Goal: Information Seeking & Learning: Check status

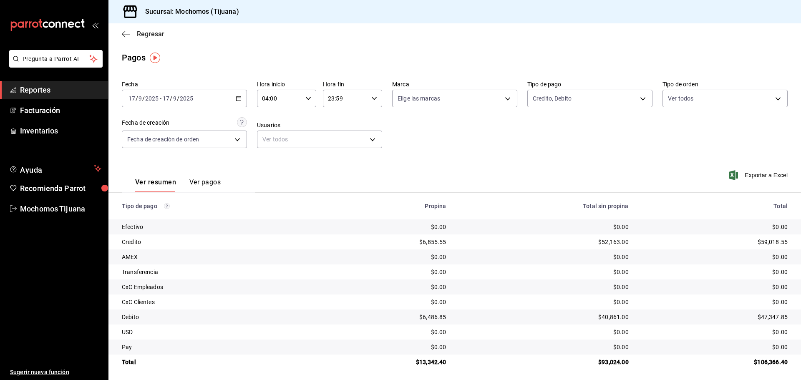
click at [153, 33] on span "Regresar" at bounding box center [151, 34] width 28 height 8
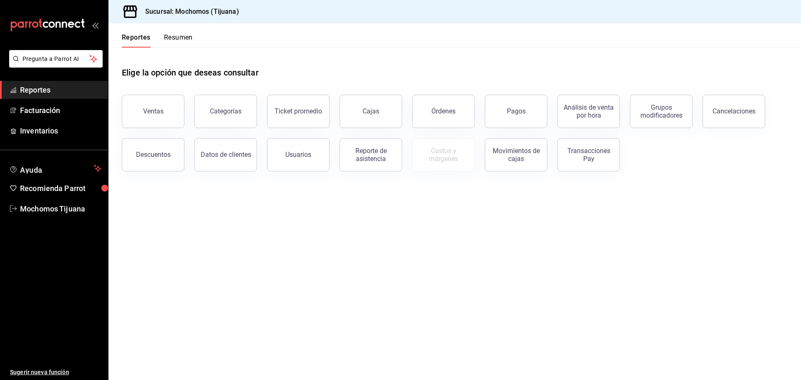
click at [153, 33] on div "Reportes Resumen" at bounding box center [151, 35] width 84 height 24
click at [529, 110] on button "Pagos" at bounding box center [516, 111] width 63 height 33
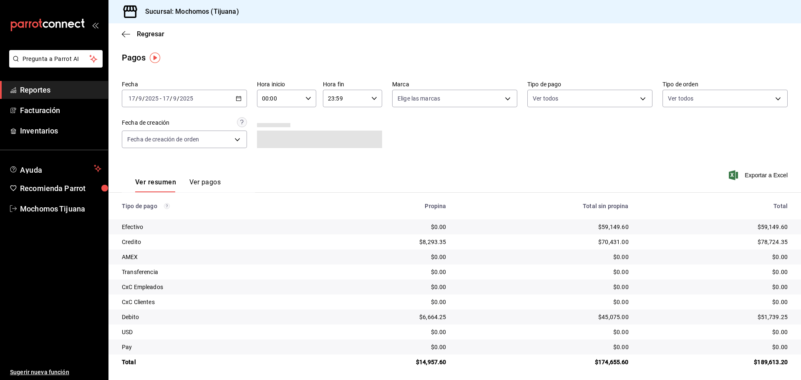
click at [308, 99] on icon "button" at bounding box center [309, 99] width 6 height 6
click at [274, 155] on span "04" at bounding box center [271, 158] width 16 height 7
type input "04:00"
click at [642, 101] on div at bounding box center [400, 190] width 801 height 380
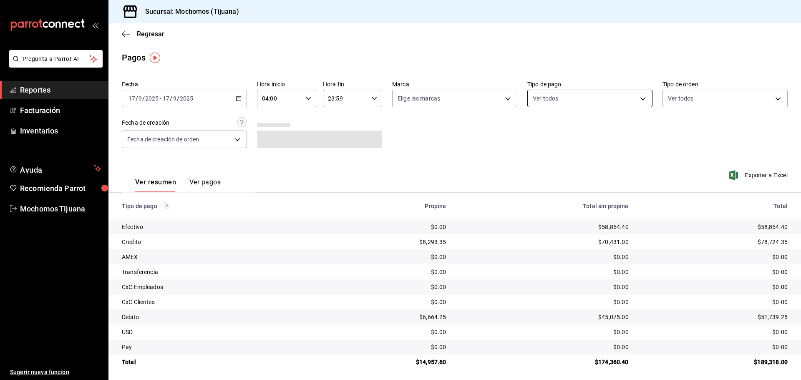
click at [640, 98] on body "Pregunta a Parrot AI Reportes Facturación Inventarios Ayuda Recomienda Parrot M…" at bounding box center [400, 190] width 801 height 380
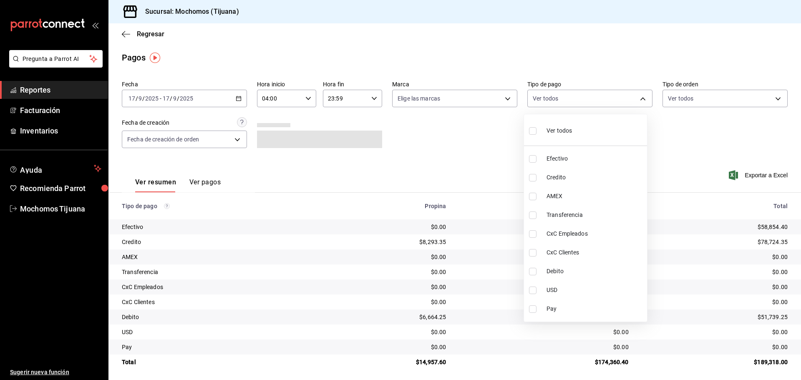
click at [535, 175] on input "checkbox" at bounding box center [533, 178] width 8 height 8
checkbox input "true"
type input "a27a072c-b141-4985-9f83-ae60dbe2196b"
click at [535, 271] on input "checkbox" at bounding box center [537, 272] width 8 height 8
checkbox input "true"
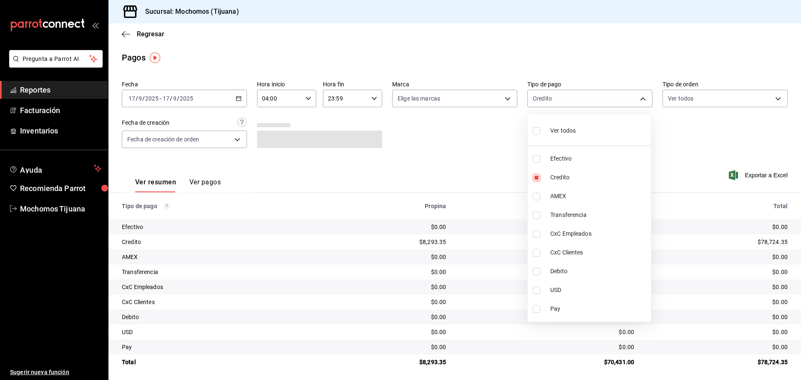
type input "a27a072c-b141-4985-9f83-ae60dbe2196b,b7370aa5-450f-4a05-bab4-2784151f97fb"
click at [157, 38] on div at bounding box center [400, 190] width 801 height 380
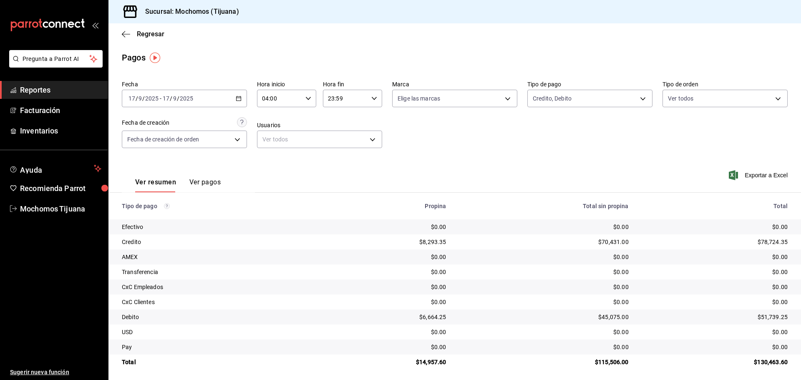
click at [157, 34] on div "Ver todos Efectivo Credito AMEX Transferencia CxC Empleados CxC Clientes Debito…" at bounding box center [400, 190] width 801 height 380
click at [157, 34] on span "Regresar" at bounding box center [151, 34] width 28 height 8
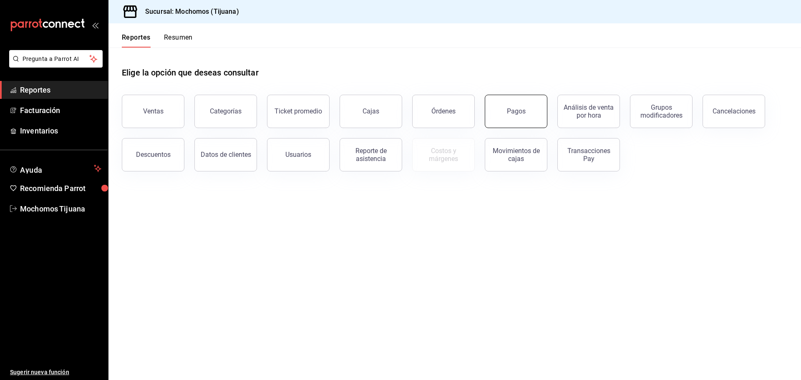
click at [502, 111] on button "Pagos" at bounding box center [516, 111] width 63 height 33
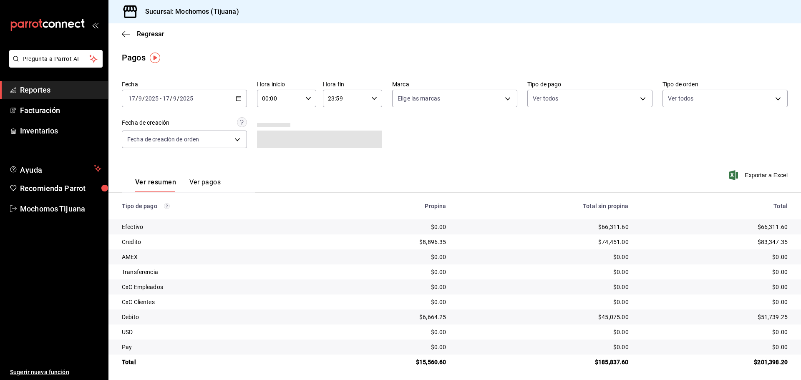
click at [303, 97] on div "00:00 Hora inicio" at bounding box center [286, 99] width 59 height 18
click at [265, 159] on span "04" at bounding box center [271, 158] width 16 height 7
type input "04:00"
click at [642, 96] on div at bounding box center [400, 190] width 801 height 380
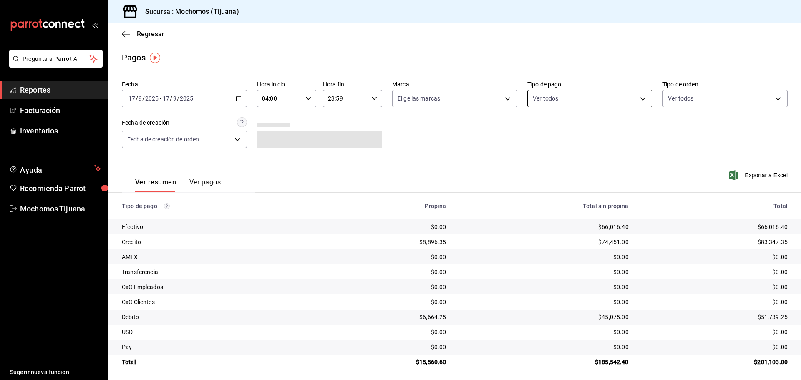
click at [634, 99] on body "Pregunta a Parrot AI Reportes Facturación Inventarios Ayuda Recomienda Parrot M…" at bounding box center [400, 190] width 801 height 380
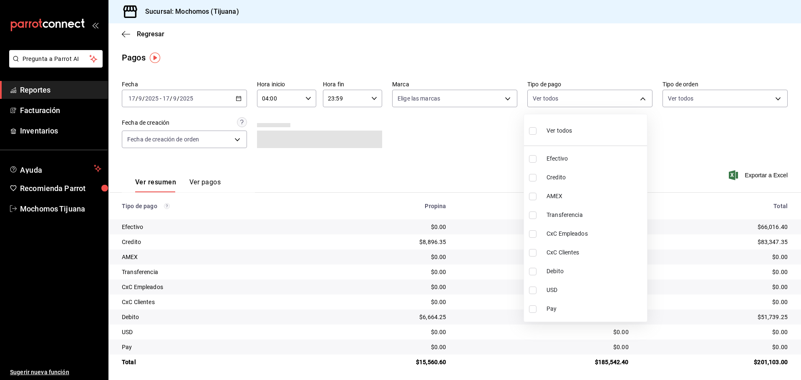
click at [533, 179] on input "checkbox" at bounding box center [533, 178] width 8 height 8
checkbox input "true"
type input "a27a072c-b141-4985-9f83-ae60dbe2196b"
click at [540, 274] on input "checkbox" at bounding box center [537, 272] width 8 height 8
checkbox input "true"
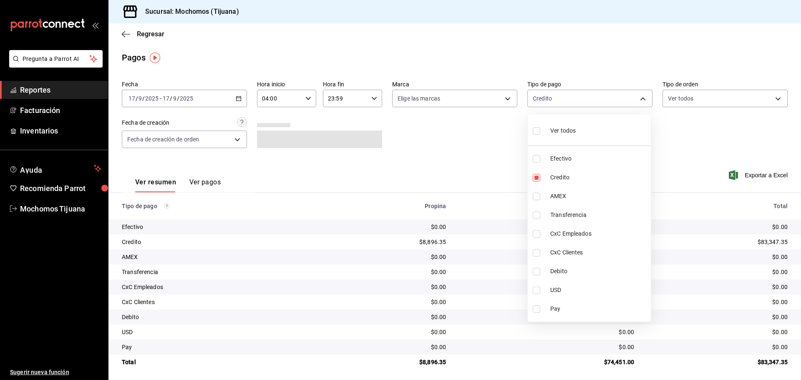
type input "a27a072c-b141-4985-9f83-ae60dbe2196b,b7370aa5-450f-4a05-bab4-2784151f97fb"
click at [144, 40] on div at bounding box center [400, 190] width 801 height 380
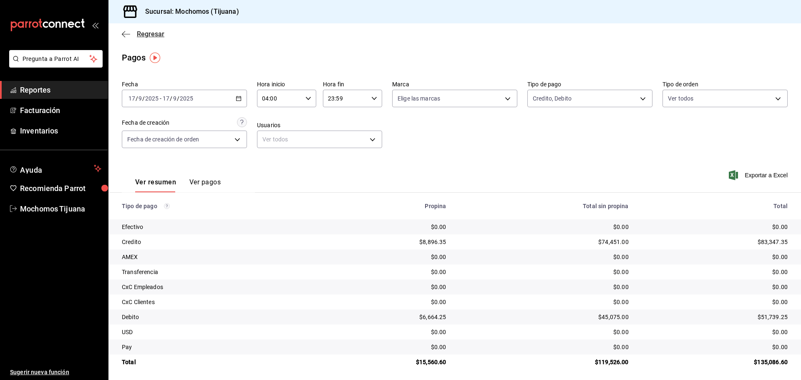
click at [148, 33] on span "Regresar" at bounding box center [151, 34] width 28 height 8
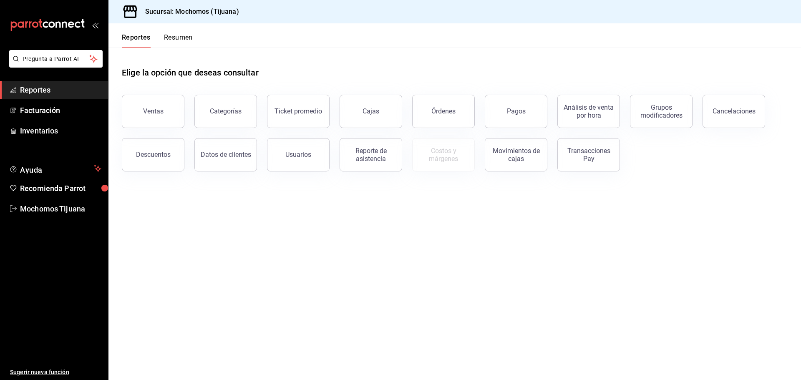
click at [134, 42] on button "Reportes" at bounding box center [136, 40] width 29 height 14
click at [179, 39] on button "Resumen" at bounding box center [178, 40] width 29 height 14
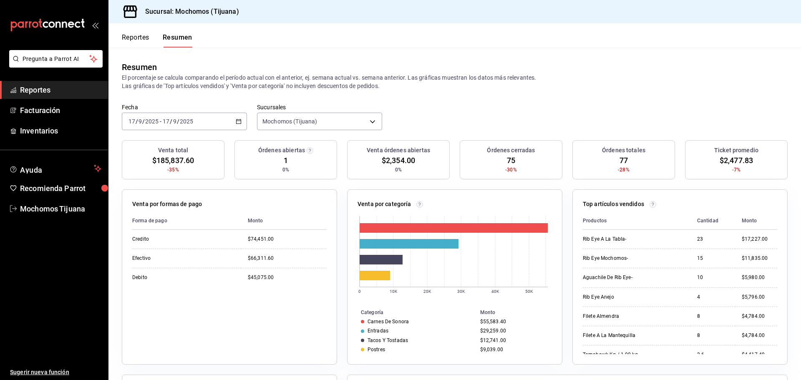
click at [142, 38] on button "Reportes" at bounding box center [136, 40] width 28 height 14
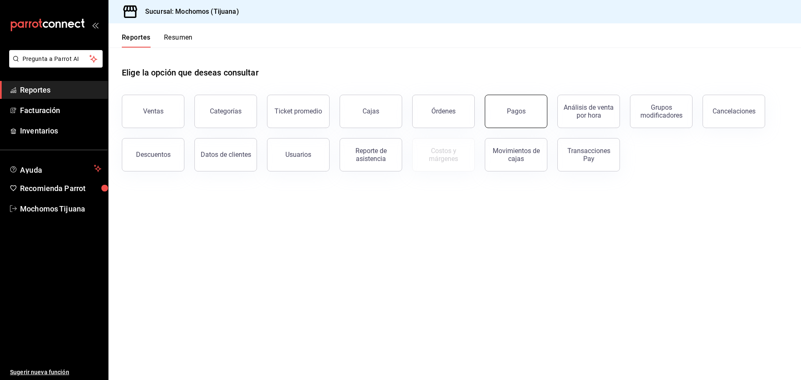
click at [506, 116] on button "Pagos" at bounding box center [516, 111] width 63 height 33
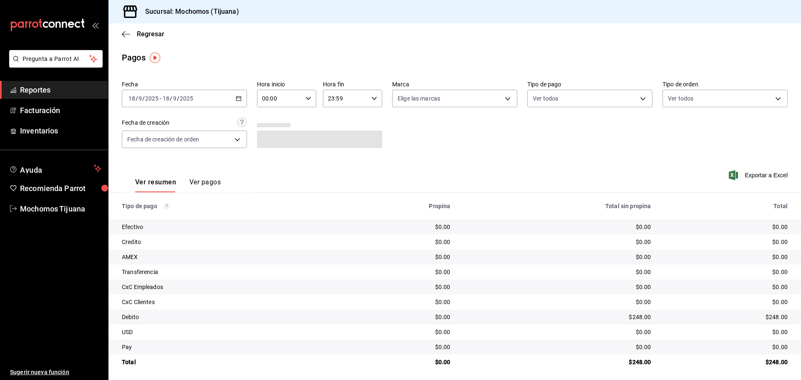
click at [200, 179] on button "Ver pagos" at bounding box center [204, 185] width 31 height 14
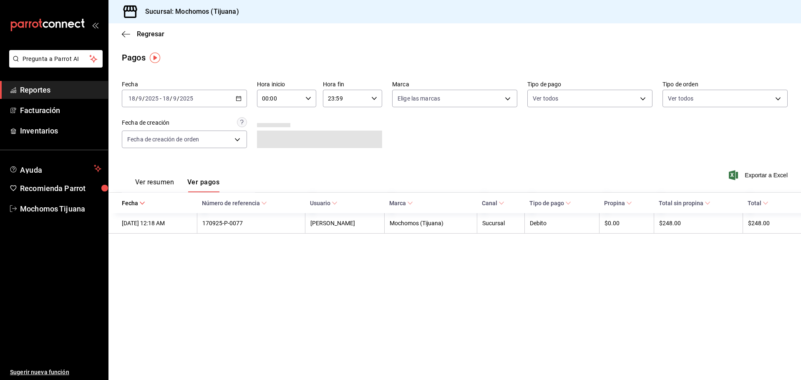
click at [393, 174] on div "Ver resumen Ver pagos Exportar a Excel" at bounding box center [455, 180] width 693 height 44
click at [317, 72] on main "Regresar Pagos Fecha [DATE] [DATE] - [DATE] [DATE] Hora inicio 00:00 Hora inici…" at bounding box center [455, 201] width 693 height 357
click at [307, 97] on icon "button" at bounding box center [309, 99] width 6 height 6
click at [273, 119] on span "04" at bounding box center [272, 116] width 16 height 7
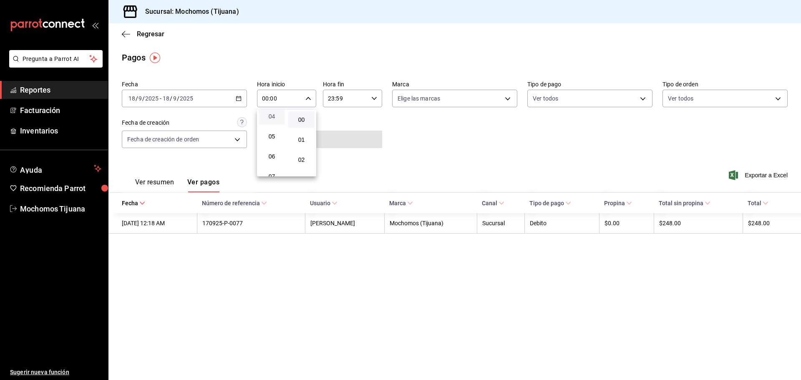
type input "04:00"
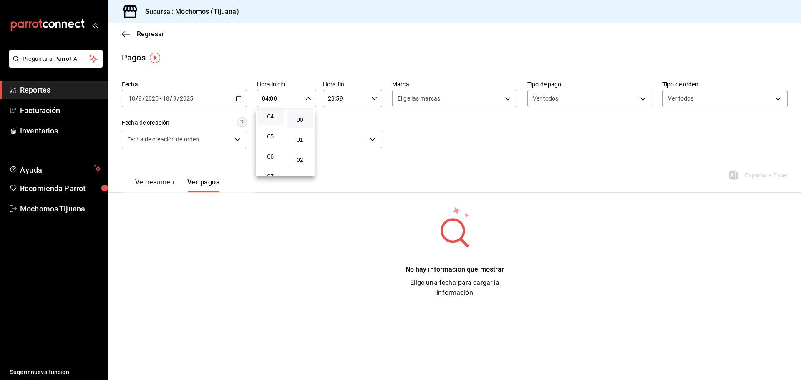
click at [378, 98] on div at bounding box center [400, 190] width 801 height 380
click at [376, 97] on icon "button" at bounding box center [374, 99] width 6 height 6
click at [334, 160] on span "02" at bounding box center [338, 160] width 16 height 7
type input "02:59"
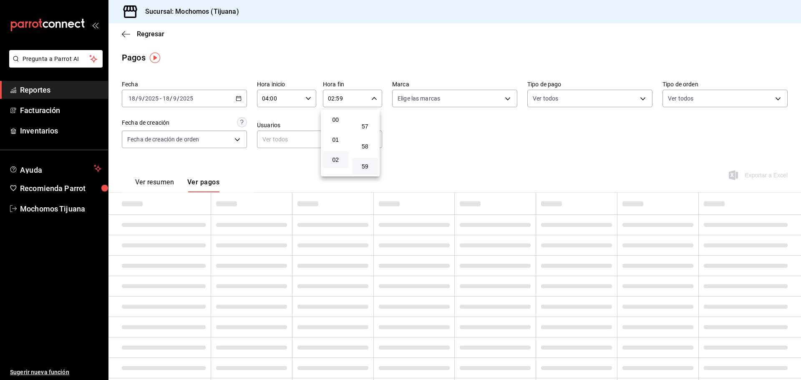
click at [356, 55] on div at bounding box center [400, 190] width 801 height 380
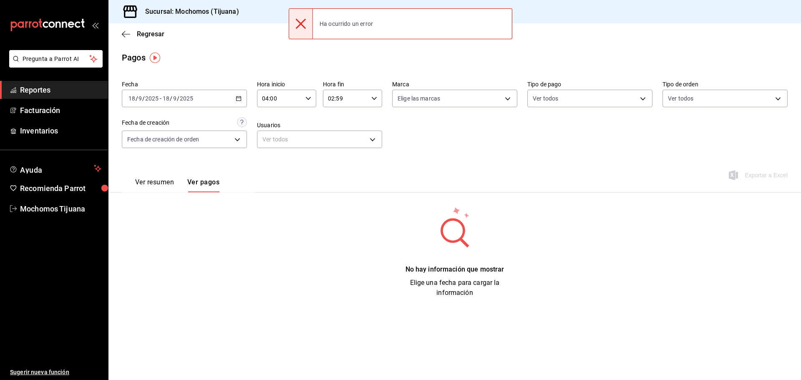
click at [236, 99] on icon "button" at bounding box center [239, 99] width 6 height 6
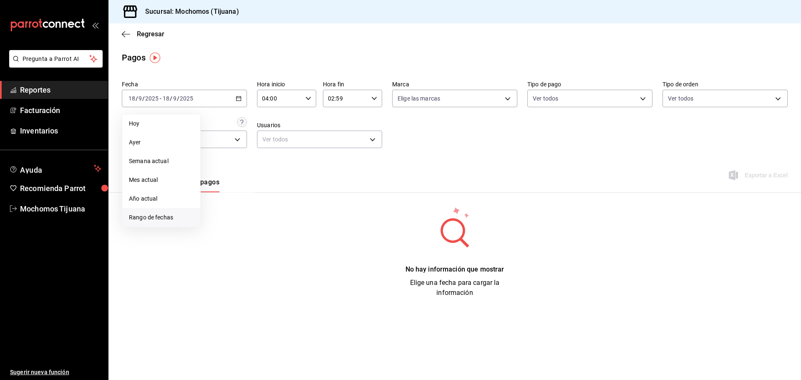
click at [158, 216] on span "Rango de fechas" at bounding box center [161, 217] width 65 height 9
click at [253, 192] on button "17" at bounding box center [247, 190] width 15 height 15
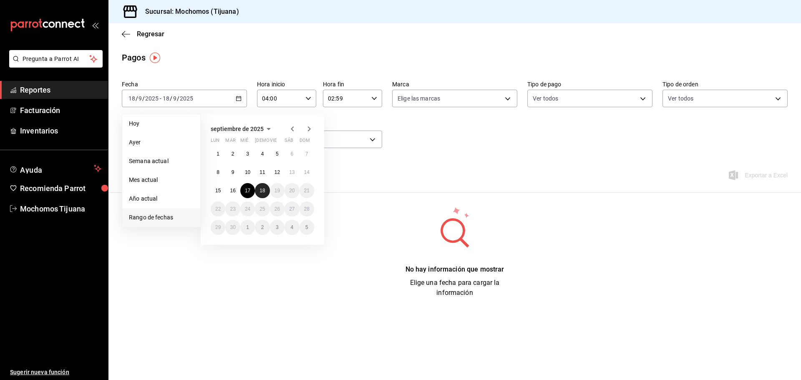
click at [260, 190] on abbr "18" at bounding box center [262, 191] width 5 height 6
type input "00:00"
type input "23:59"
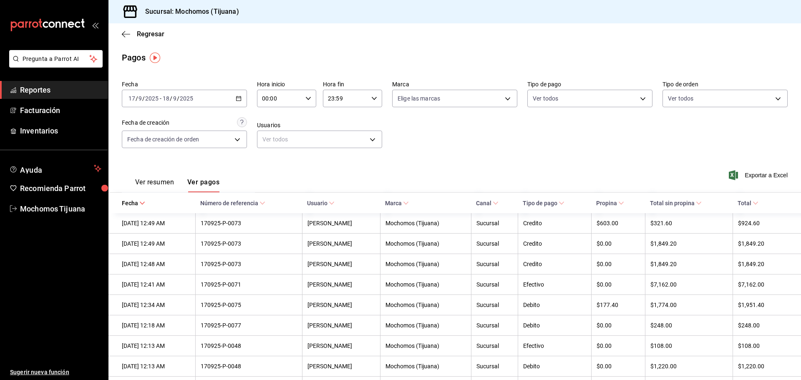
click at [301, 101] on div "00:00 Hora inicio" at bounding box center [286, 99] width 59 height 18
click at [273, 120] on button "04" at bounding box center [271, 116] width 26 height 17
type input "04:00"
click at [378, 97] on div at bounding box center [400, 190] width 801 height 380
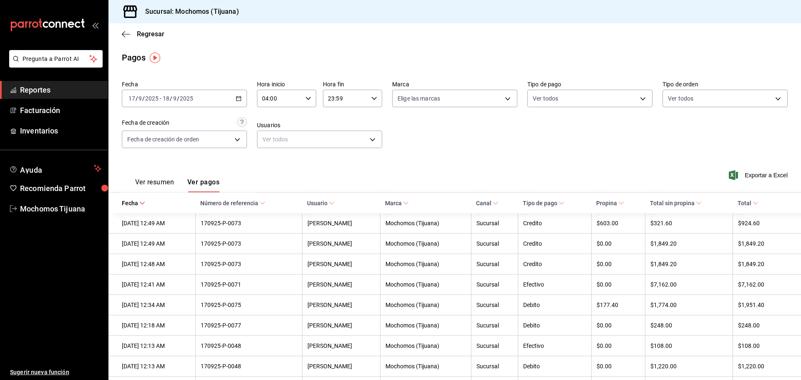
click at [376, 98] on div "23:59 Hora fin" at bounding box center [352, 99] width 59 height 18
click at [344, 121] on button "04" at bounding box center [336, 119] width 26 height 17
type input "04:59"
click at [537, 131] on div at bounding box center [400, 190] width 801 height 380
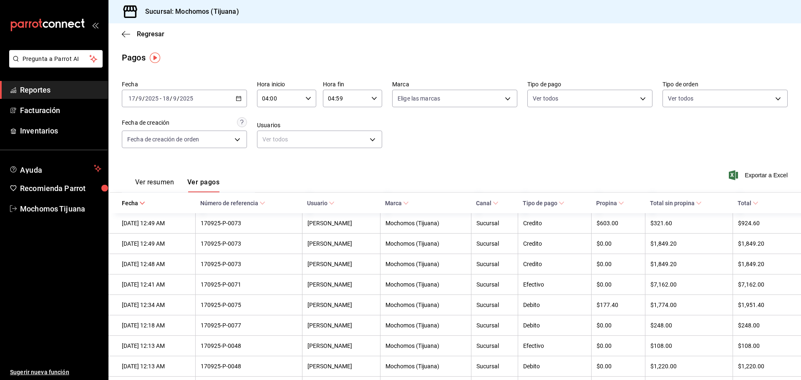
click at [212, 181] on button "Ver pagos" at bounding box center [203, 185] width 32 height 14
click at [753, 205] on icon at bounding box center [756, 203] width 6 height 6
click at [754, 202] on \(Stroke\) at bounding box center [755, 203] width 5 height 3
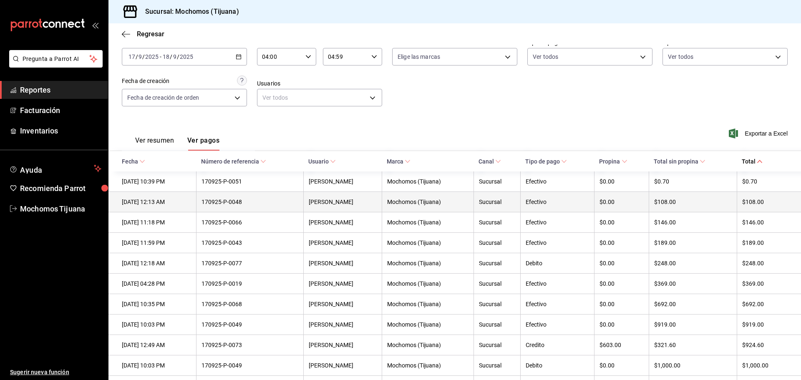
scroll to position [83, 0]
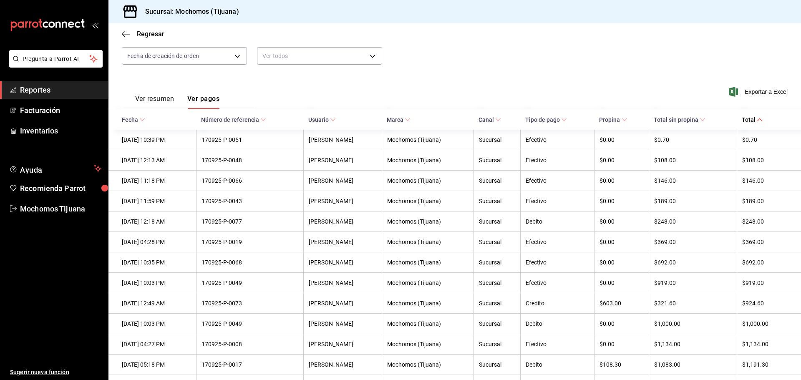
click at [148, 96] on button "Ver resumen" at bounding box center [154, 102] width 39 height 14
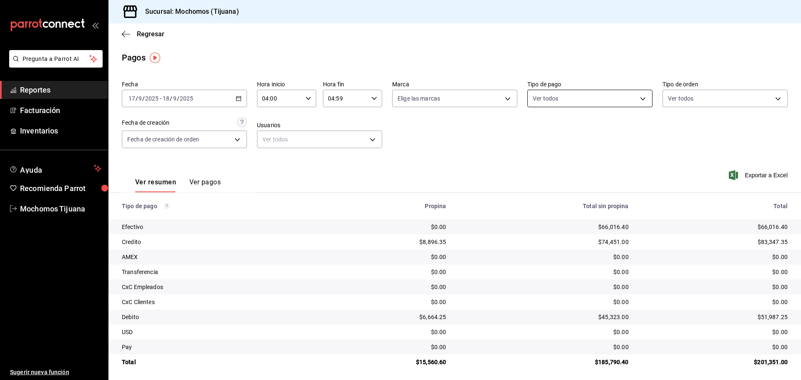
click at [638, 100] on body "Pregunta a Parrot AI Reportes Facturación Inventarios Ayuda Recomienda Parrot M…" at bounding box center [400, 190] width 801 height 380
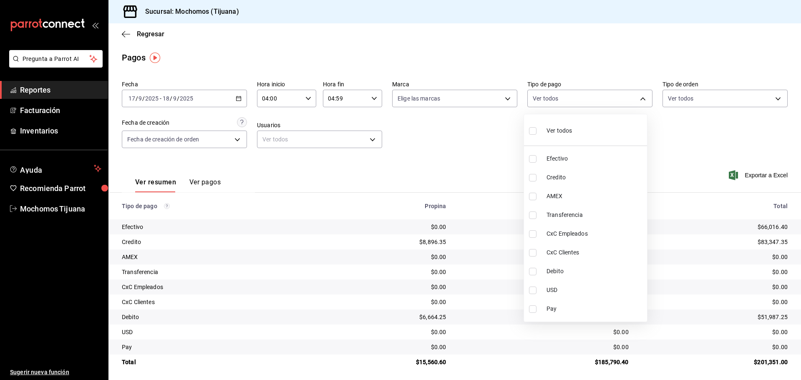
click at [531, 178] on input "checkbox" at bounding box center [533, 178] width 8 height 8
checkbox input "true"
type input "a27a072c-b141-4985-9f83-ae60dbe2196b"
click at [536, 272] on input "checkbox" at bounding box center [537, 272] width 8 height 8
checkbox input "true"
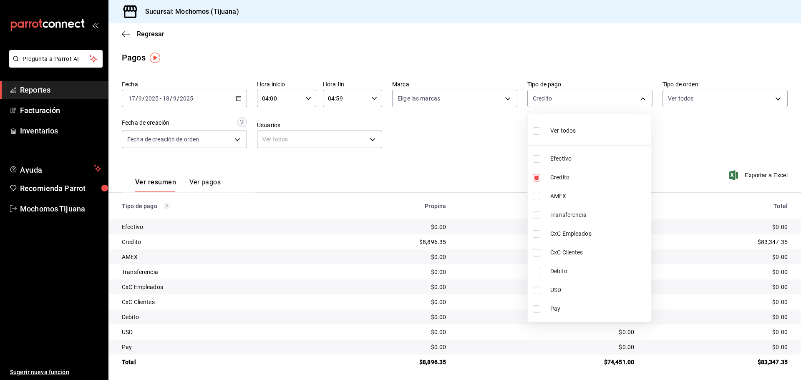
type input "a27a072c-b141-4985-9f83-ae60dbe2196b,b7370aa5-450f-4a05-bab4-2784151f97fb"
click at [537, 129] on input "checkbox" at bounding box center [537, 131] width 8 height 8
checkbox input "true"
type input "e823c082-5bf3-4e6e-b961-f7623faa40a9,a27a072c-b141-4985-9f83-ae60dbe2196b,28e67…"
checkbox input "true"
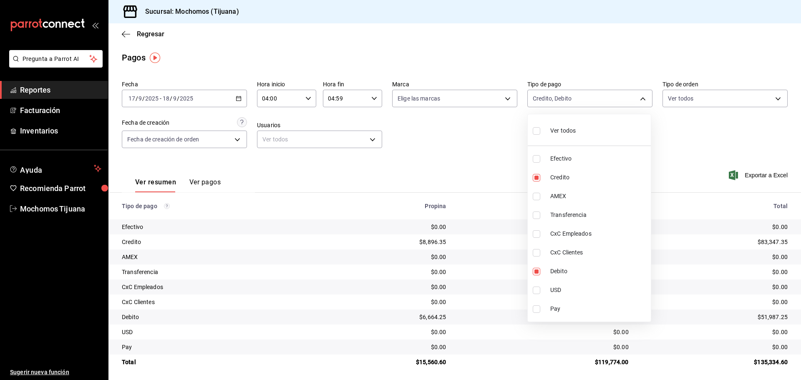
checkbox input "true"
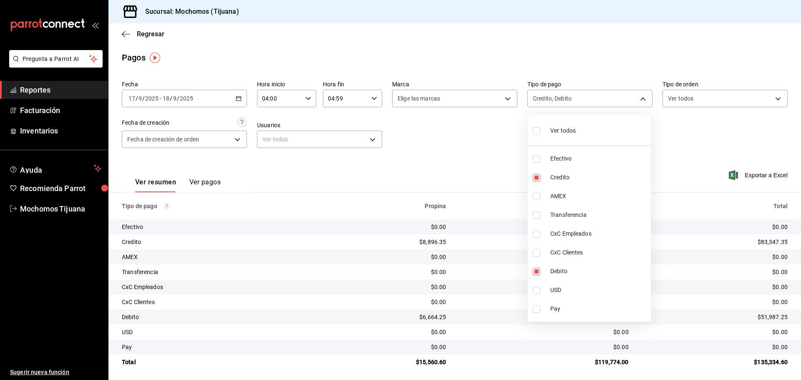
checkbox input "true"
click at [144, 32] on div at bounding box center [400, 190] width 801 height 380
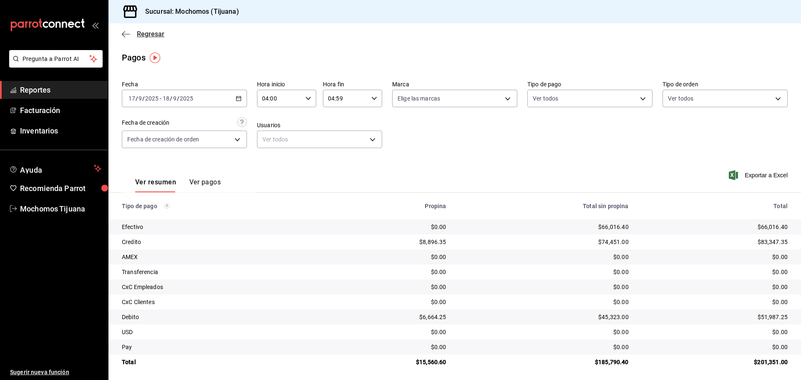
click at [145, 32] on span "Regresar" at bounding box center [151, 34] width 28 height 8
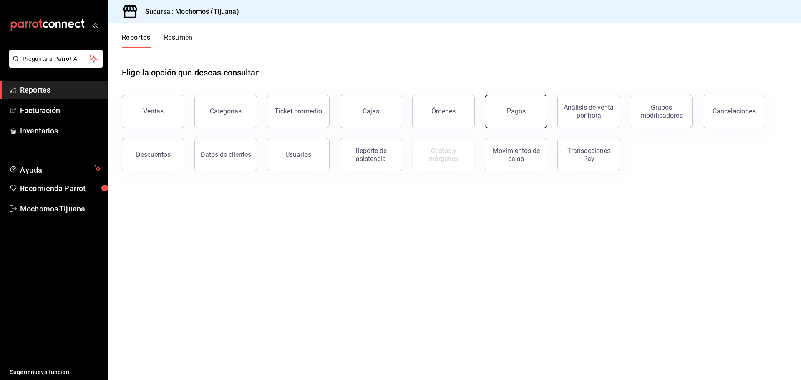
click at [518, 108] on div "Pagos" at bounding box center [516, 111] width 19 height 8
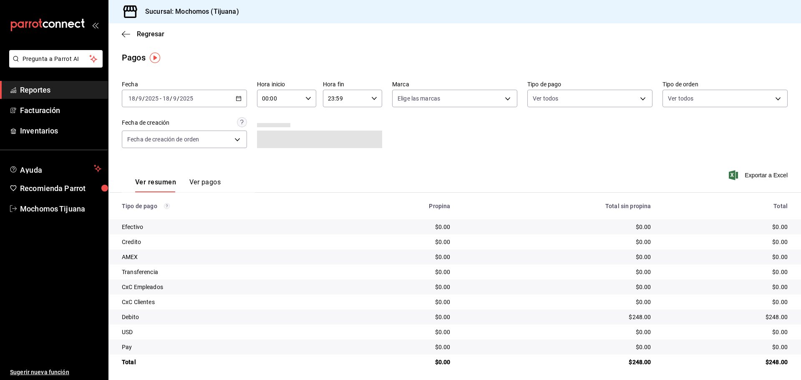
click at [236, 98] on icon "button" at bounding box center [239, 99] width 6 height 6
click at [163, 217] on span "Rango de fechas" at bounding box center [161, 217] width 65 height 9
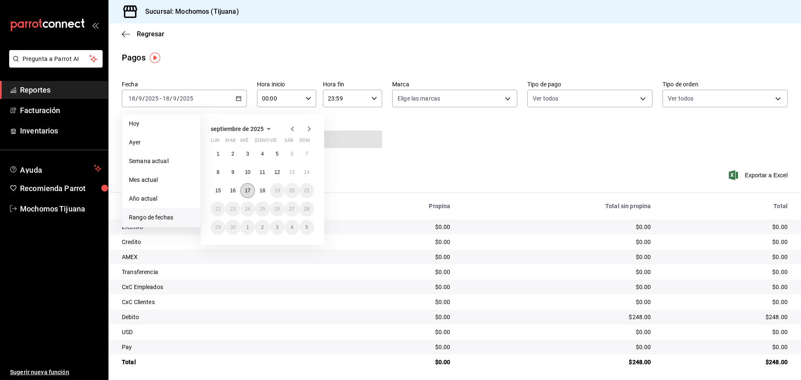
click at [245, 192] on abbr "17" at bounding box center [247, 191] width 5 height 6
click at [260, 189] on abbr "18" at bounding box center [262, 191] width 5 height 6
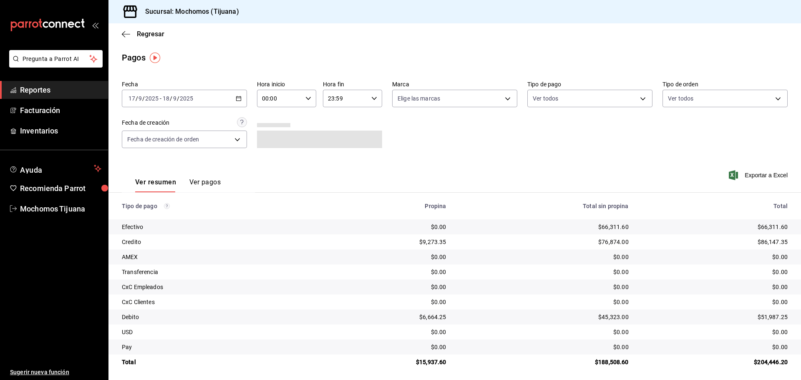
click at [308, 90] on div "00:00 Hora inicio" at bounding box center [286, 99] width 59 height 18
click at [268, 155] on span "04" at bounding box center [271, 158] width 16 height 7
type input "04:00"
click at [367, 99] on div at bounding box center [400, 190] width 801 height 380
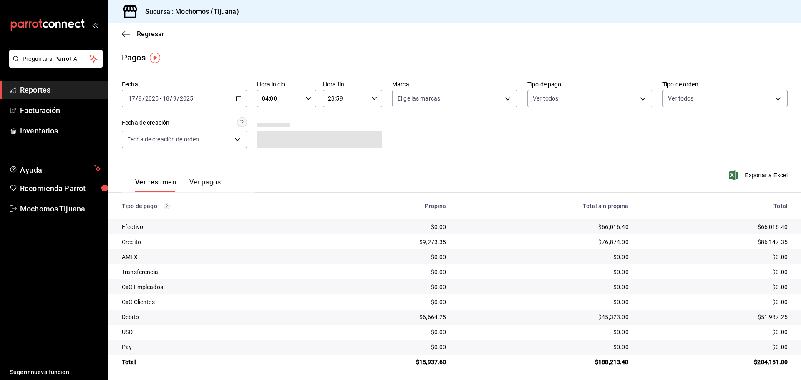
click at [372, 99] on icon "button" at bounding box center [374, 99] width 6 height 6
click at [335, 124] on button "04" at bounding box center [336, 119] width 26 height 17
type input "04:59"
click at [640, 100] on div at bounding box center [400, 190] width 801 height 380
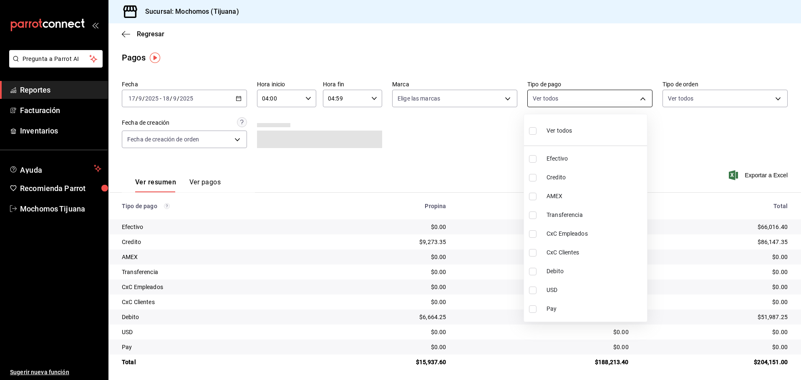
click at [639, 98] on body "Pregunta a Parrot AI Reportes Facturación Inventarios Ayuda Recomienda Parrot M…" at bounding box center [400, 190] width 801 height 380
click at [532, 177] on input "checkbox" at bounding box center [533, 178] width 8 height 8
checkbox input "true"
type input "a27a072c-b141-4985-9f83-ae60dbe2196b"
click at [535, 270] on input "checkbox" at bounding box center [537, 272] width 8 height 8
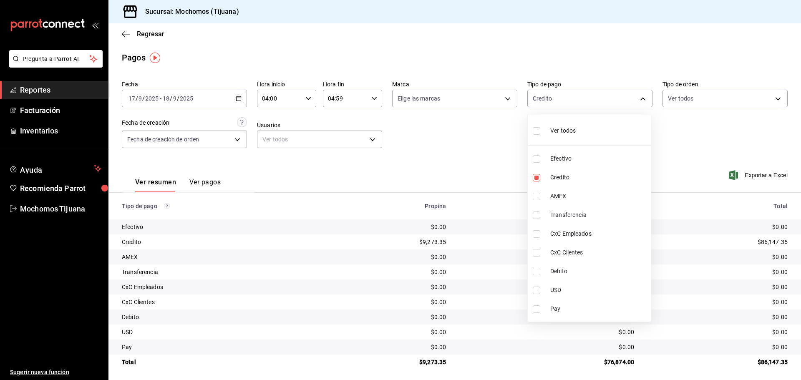
checkbox input "true"
type input "a27a072c-b141-4985-9f83-ae60dbe2196b,b7370aa5-450f-4a05-bab4-2784151f97fb"
click at [538, 133] on input "checkbox" at bounding box center [537, 131] width 8 height 8
checkbox input "true"
type input "e823c082-5bf3-4e6e-b961-f7623faa40a9,a27a072c-b141-4985-9f83-ae60dbe2196b,28e67…"
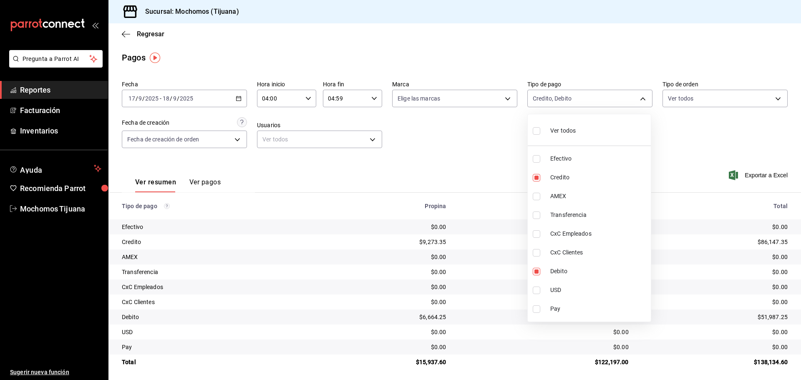
checkbox input "true"
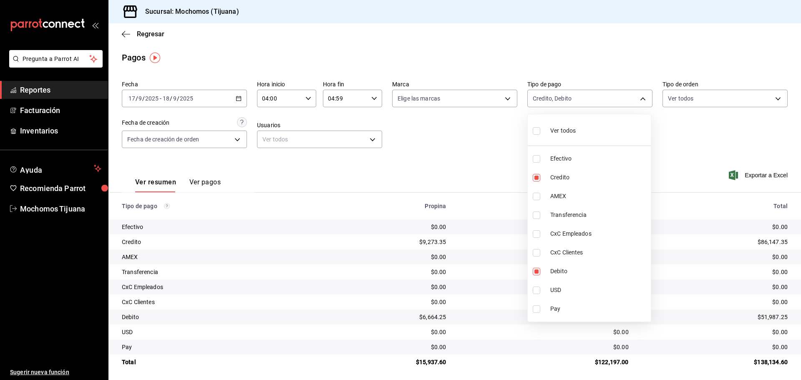
checkbox input "true"
